Goal: Subscribe to service/newsletter

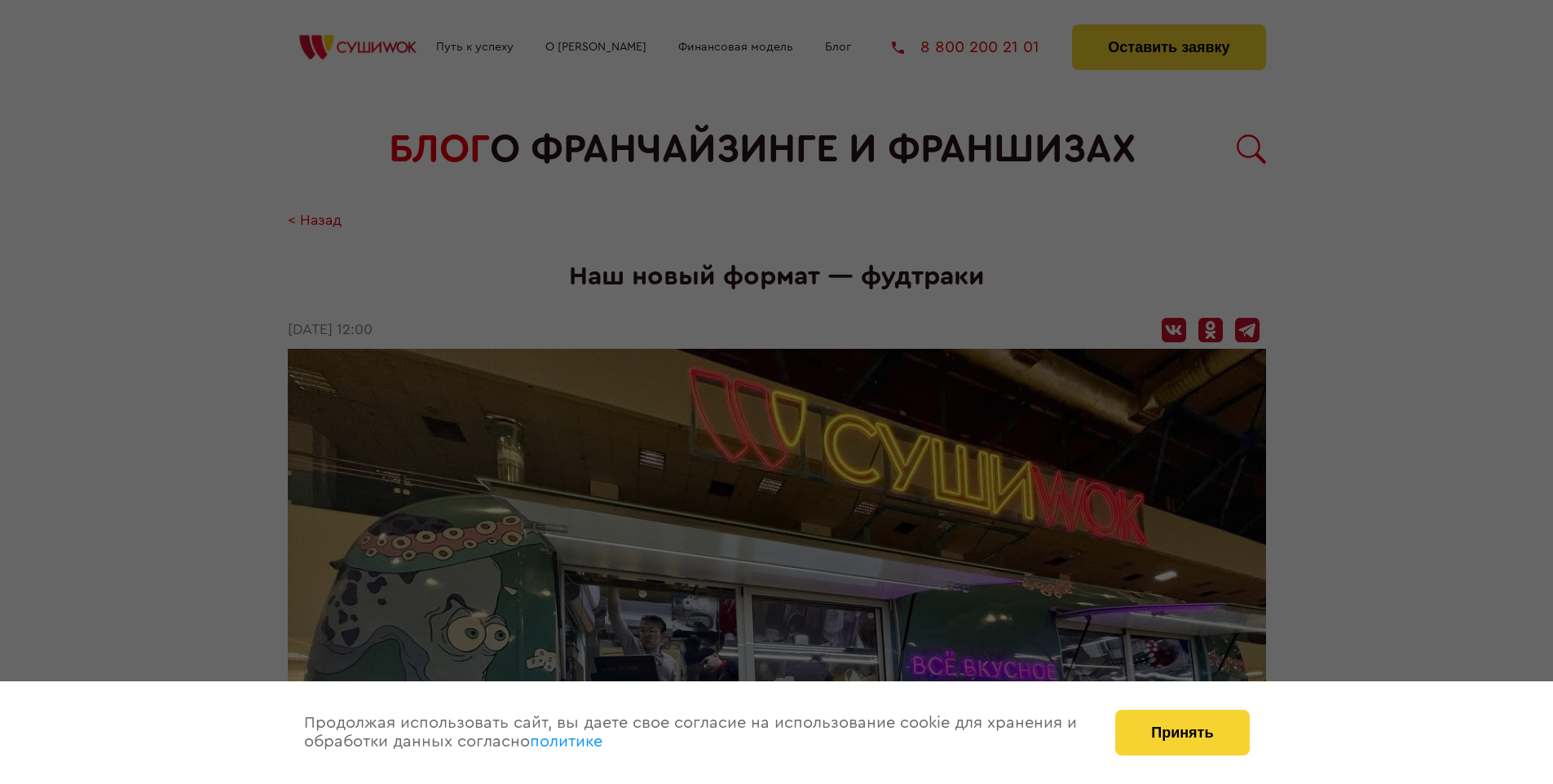
scroll to position [1328, 0]
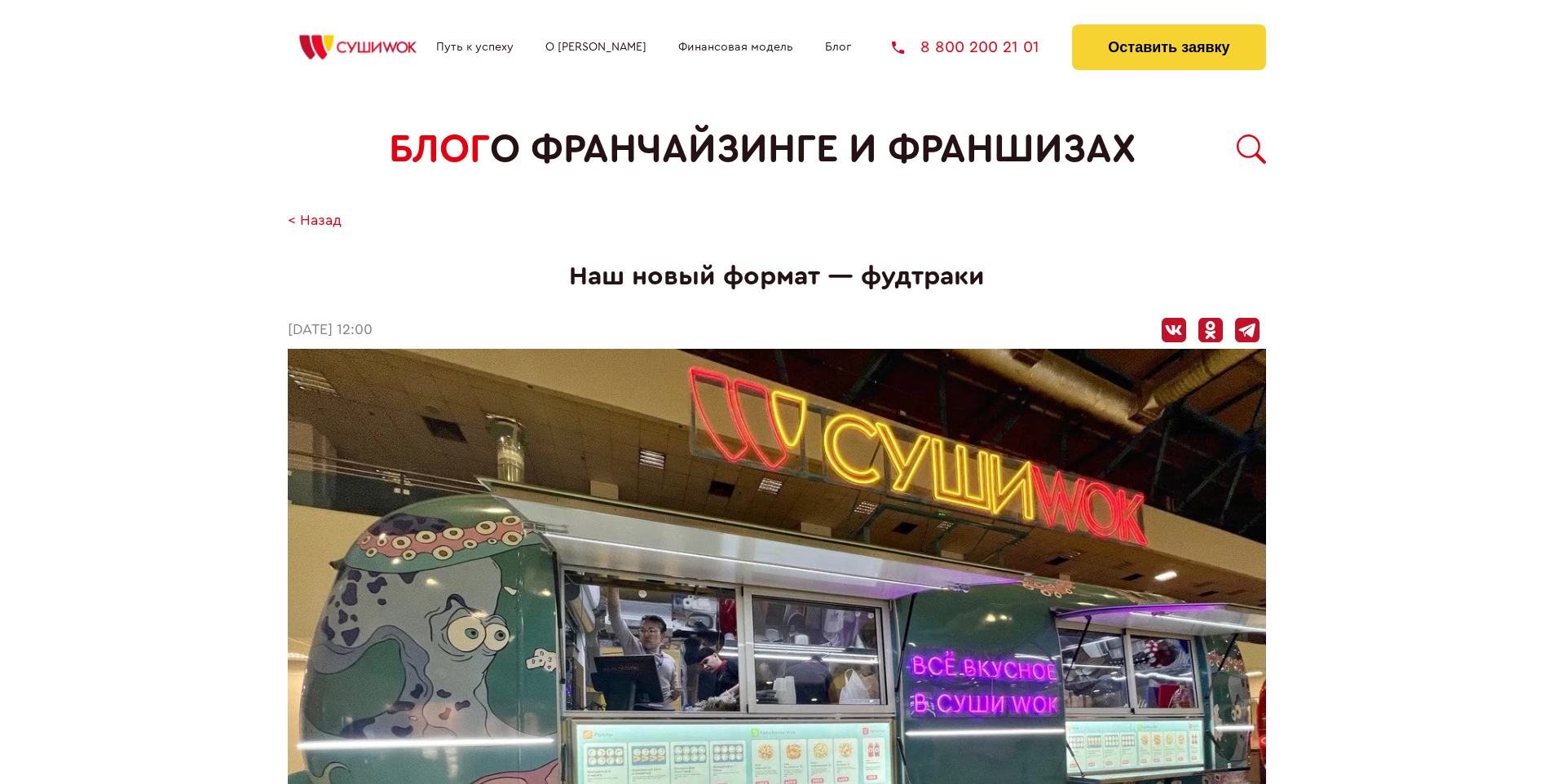
scroll to position [1328, 0]
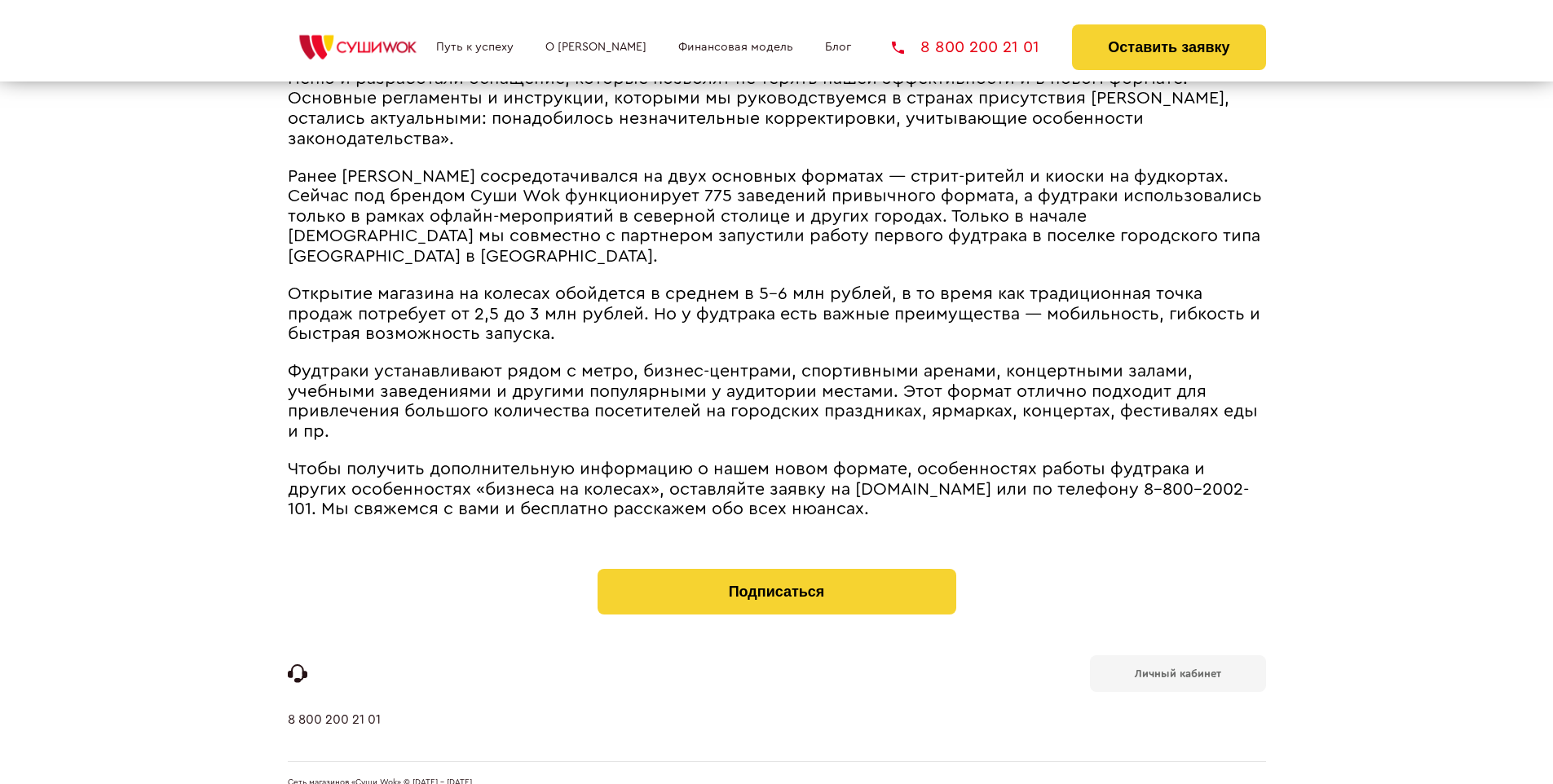
click at [1177, 668] on b "Личный кабинет" at bounding box center [1178, 673] width 86 height 11
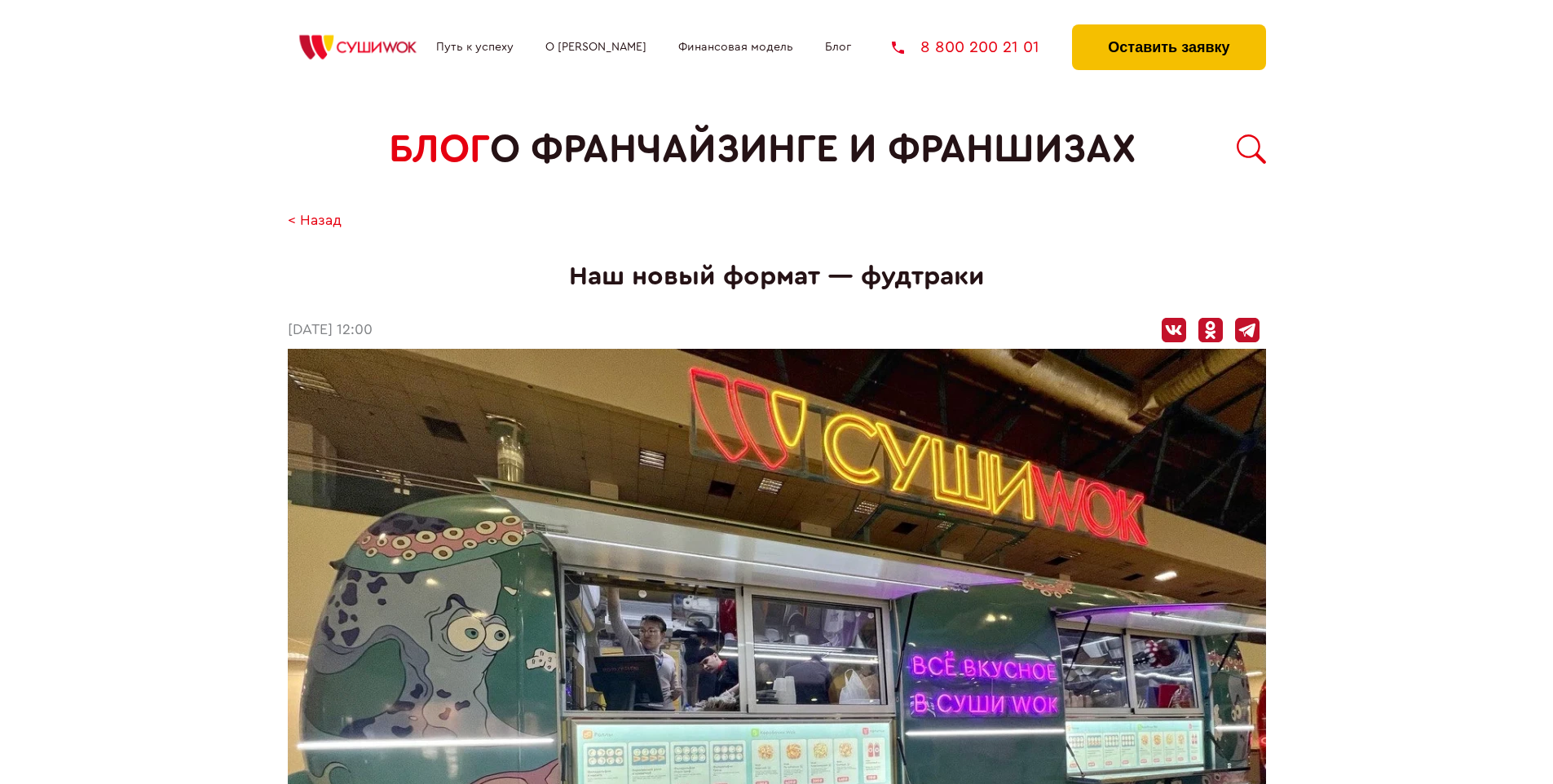
click at [1168, 28] on button "Оставить заявку" at bounding box center [1168, 48] width 193 height 46
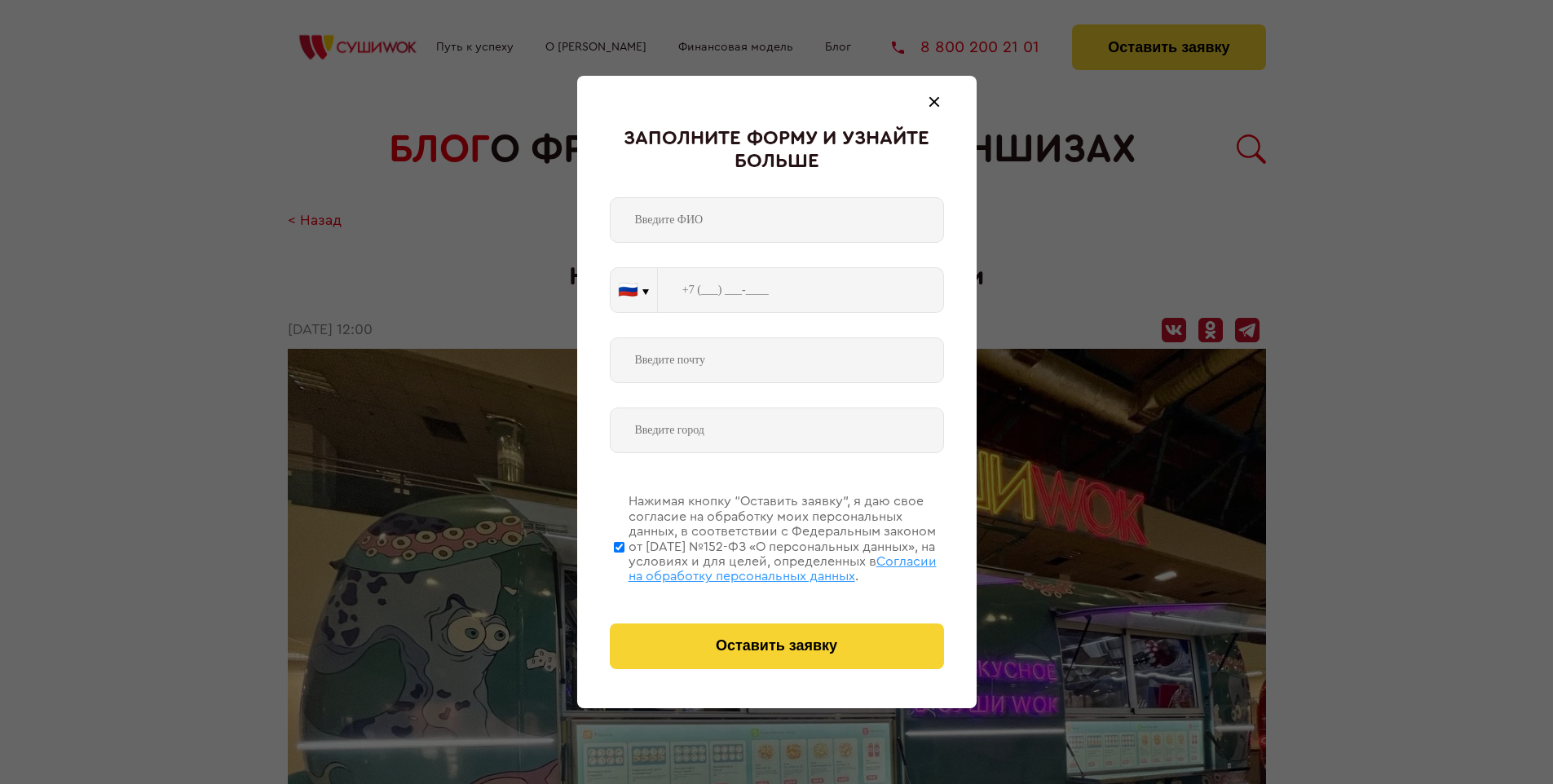
click at [755, 567] on span "Согласии на обработку персональных данных" at bounding box center [783, 568] width 308 height 27
click at [624, 567] on input "Нажимая кнопку “Оставить заявку”, я даю свое согласие на обработку моих персона…" at bounding box center [619, 546] width 11 height 130
checkbox input "false"
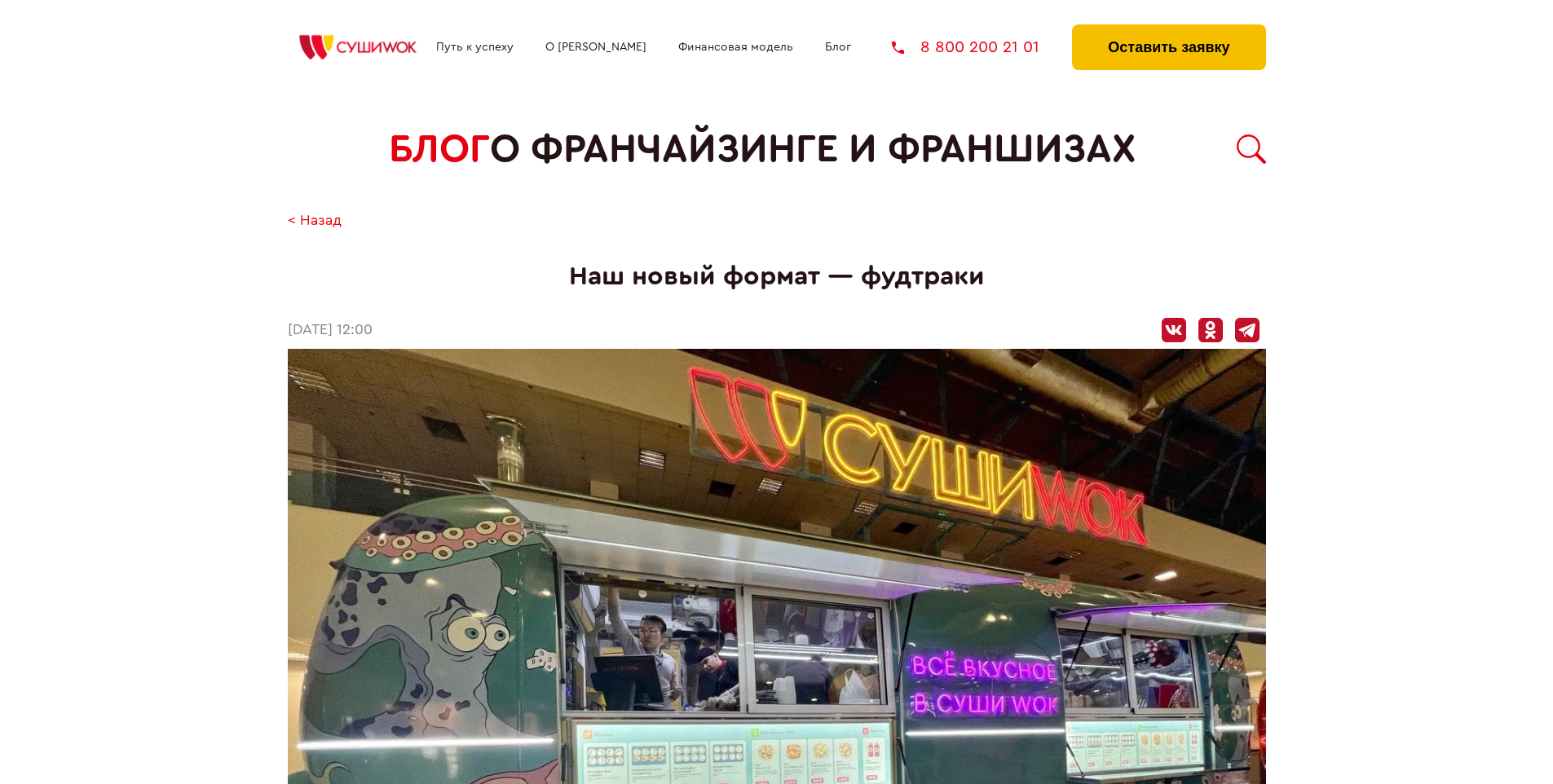
click at [1168, 28] on button "Оставить заявку" at bounding box center [1168, 48] width 193 height 46
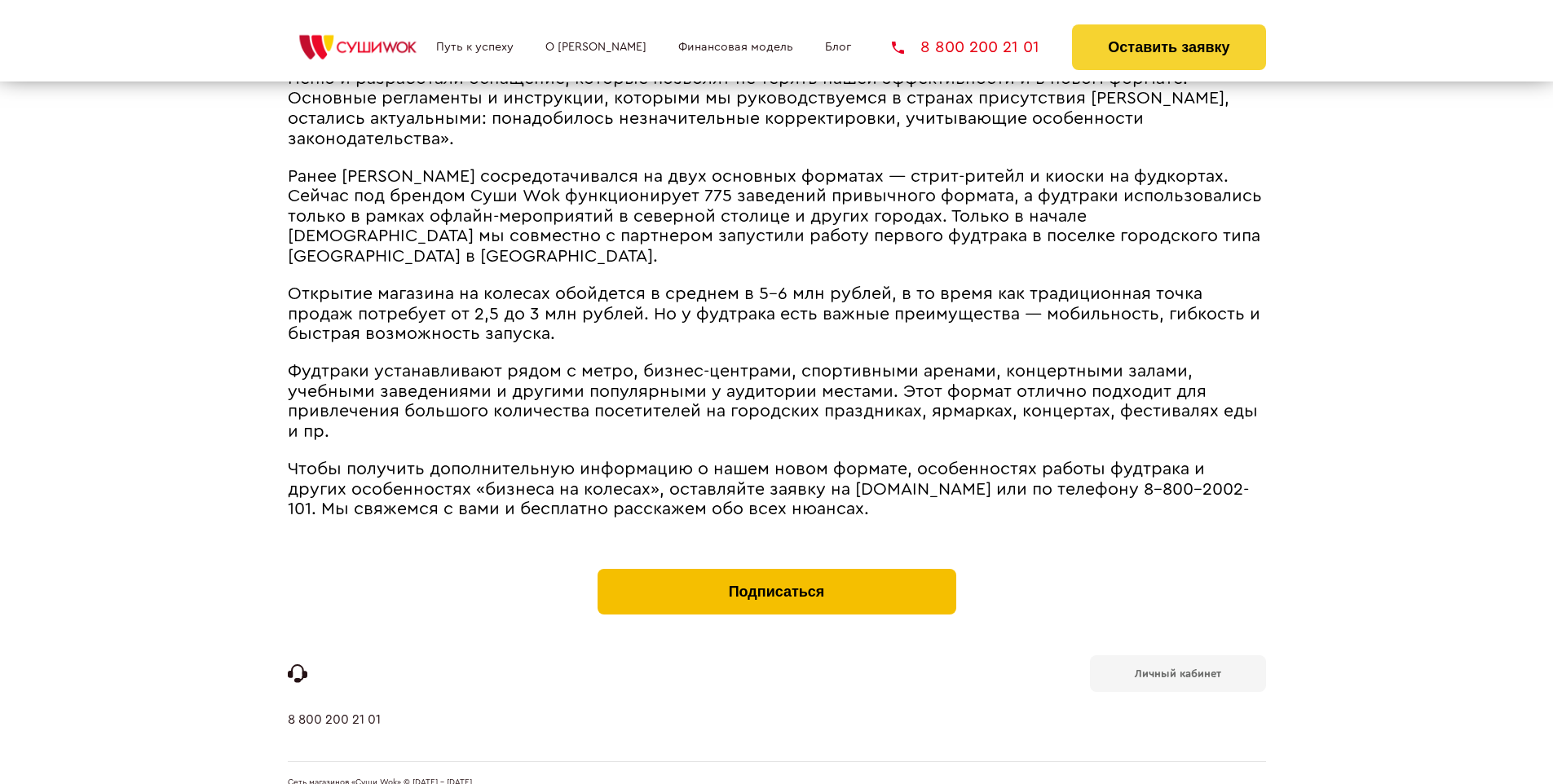
click at [776, 568] on button "Подписаться" at bounding box center [776, 591] width 358 height 46
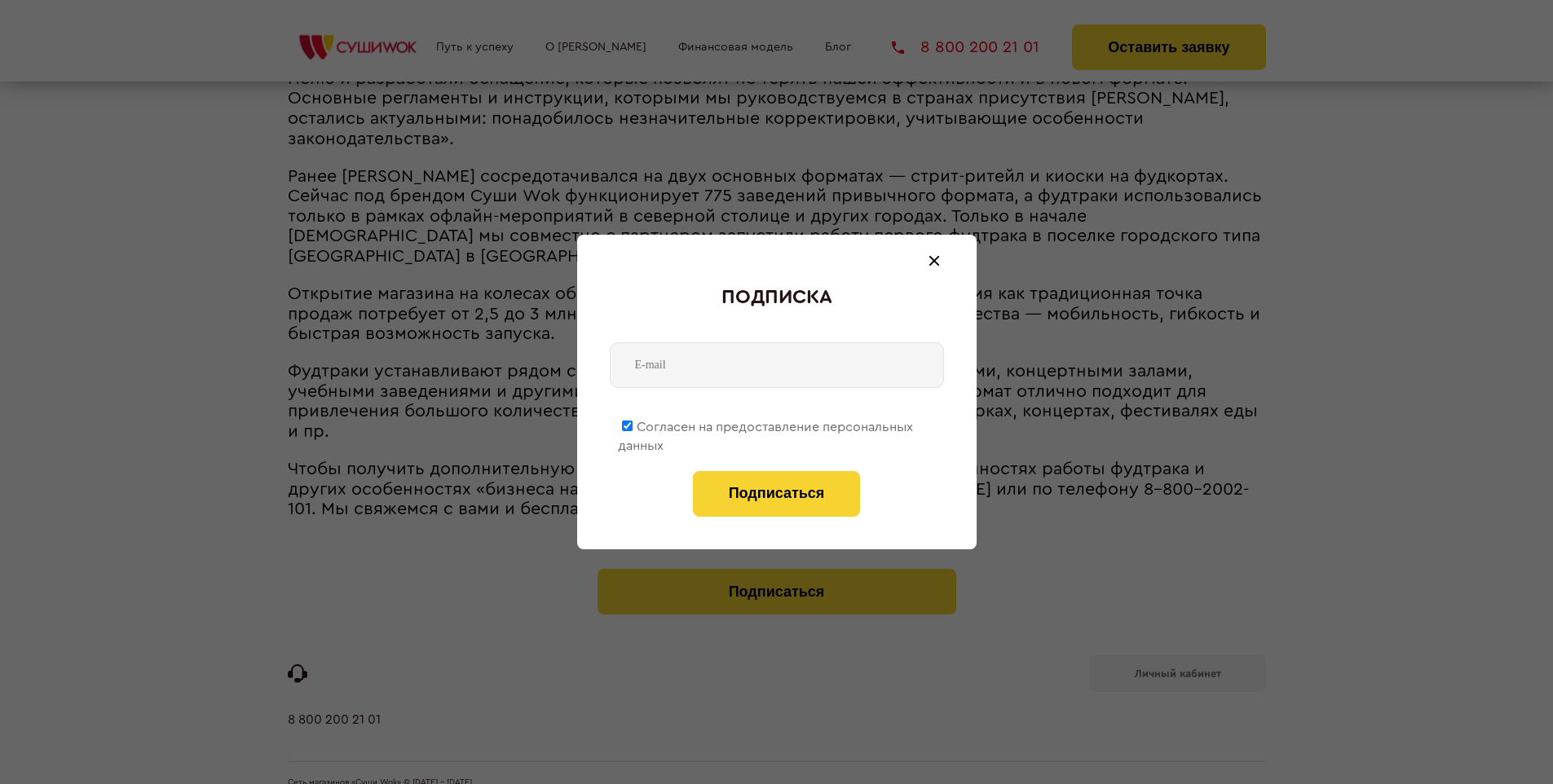
click at [766, 424] on span "Согласен на предоставление персональных данных" at bounding box center [765, 436] width 295 height 32
click at [633, 424] on input "Согласен на предоставление персональных данных" at bounding box center [628, 426] width 11 height 11
checkbox input "false"
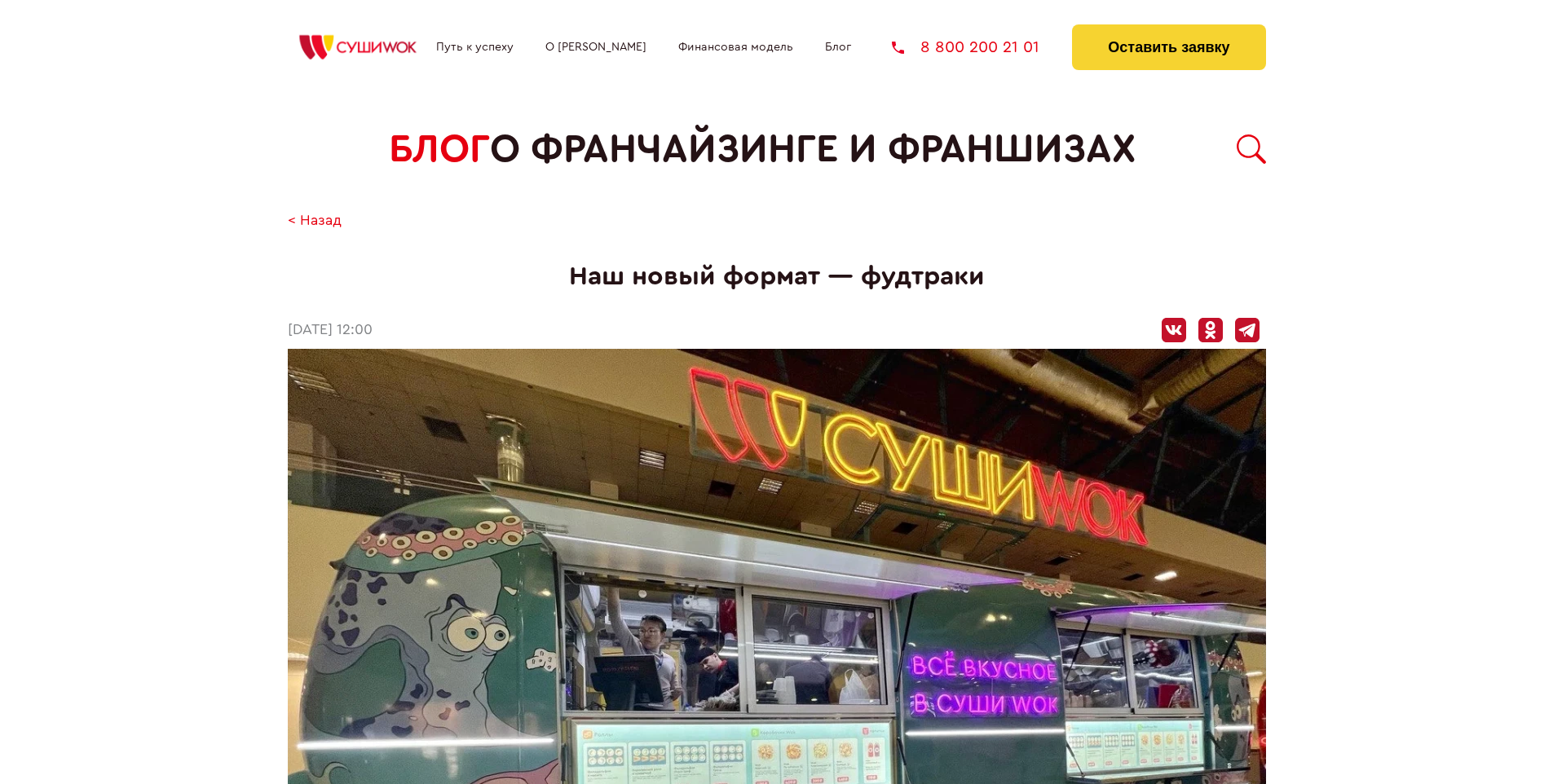
scroll to position [1328, 0]
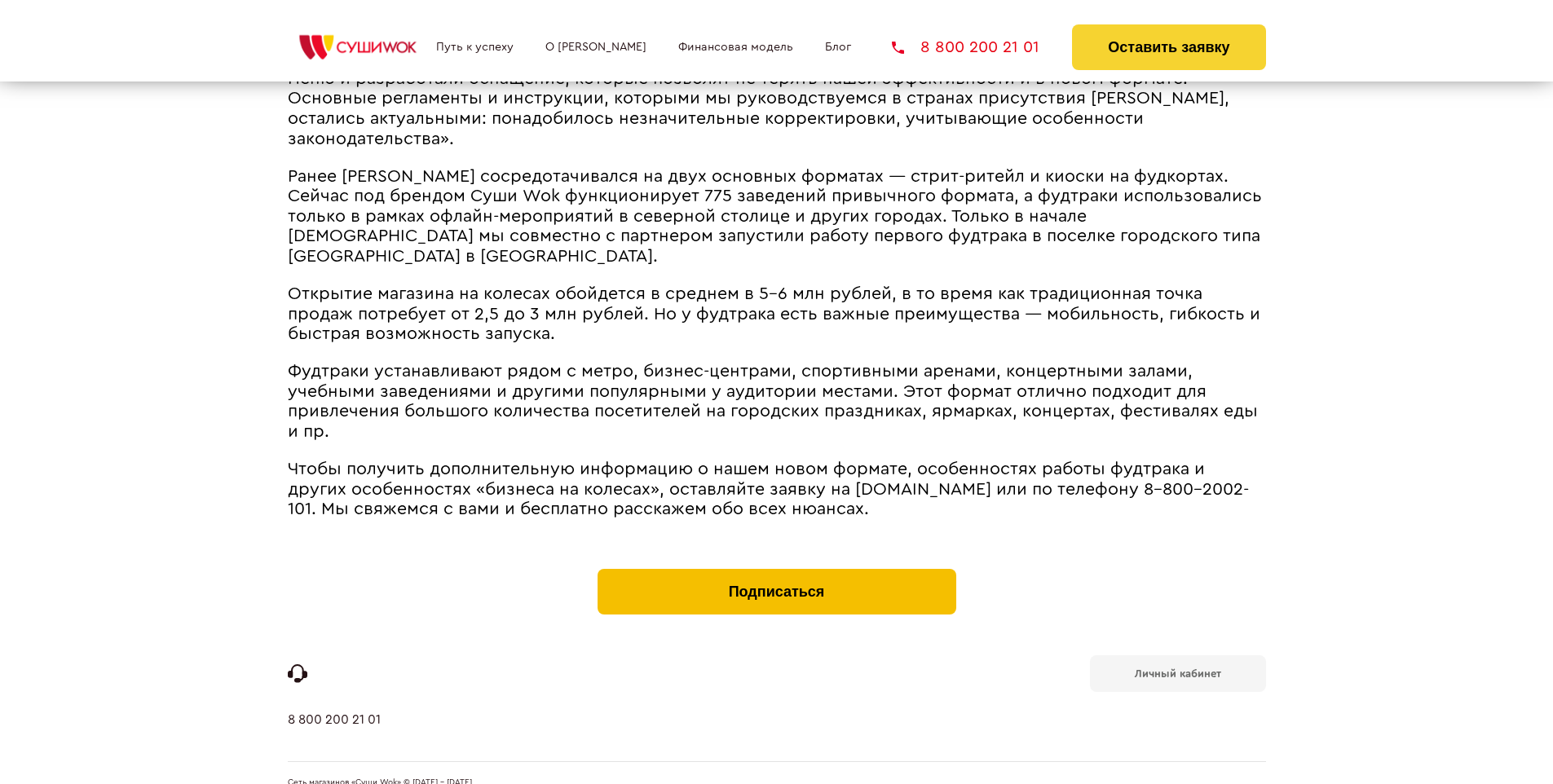
click at [776, 568] on button "Подписаться" at bounding box center [776, 591] width 358 height 46
